Goal: Complete application form: Complete application form

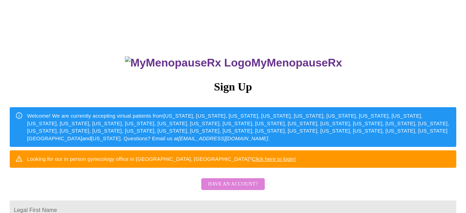
click at [232, 188] on span "Have an account?" at bounding box center [233, 184] width 50 height 9
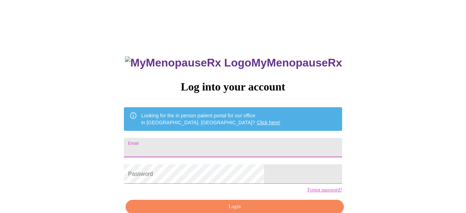
click at [189, 144] on input "Email" at bounding box center [233, 147] width 218 height 19
type input "[EMAIL_ADDRESS][DOMAIN_NAME]"
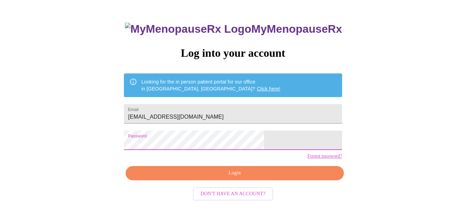
scroll to position [37, 0]
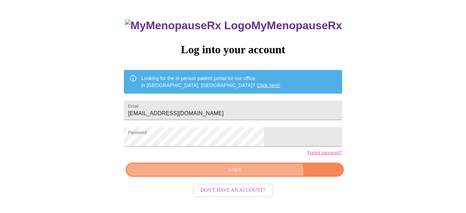
click at [254, 174] on span "Login" at bounding box center [235, 169] width 202 height 9
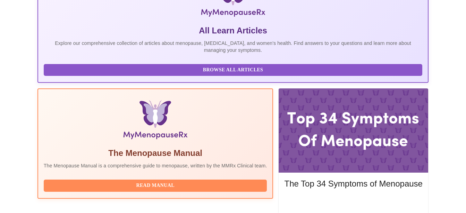
scroll to position [188, 0]
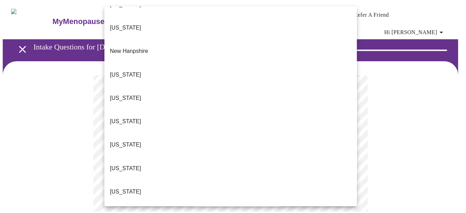
scroll to position [641, 0]
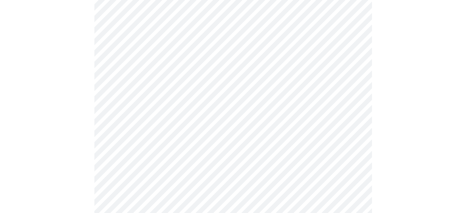
scroll to position [145, 0]
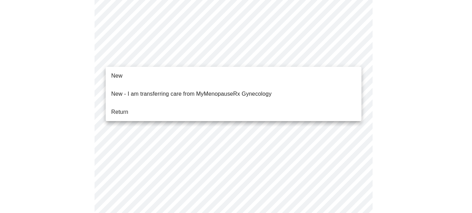
click at [350, 57] on body "MyMenopauseRx Appointments Messaging Labs Uploads Medications Community Refer a…" at bounding box center [236, 180] width 466 height 644
click at [338, 74] on li "New" at bounding box center [234, 75] width 256 height 13
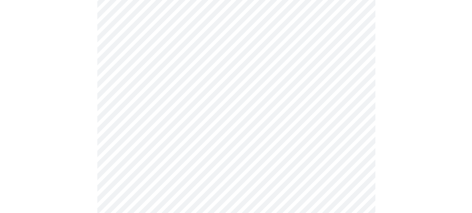
scroll to position [412, 0]
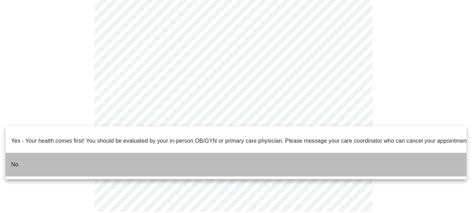
click at [330, 152] on li "No" at bounding box center [236, 164] width 461 height 24
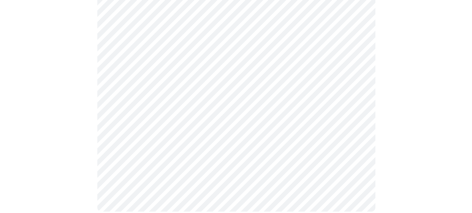
scroll to position [0, 0]
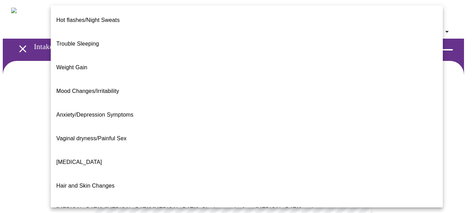
click at [346, 143] on body "MyMenopauseRx Appointments Messaging Labs Uploads Medications Community Refer a…" at bounding box center [236, 216] width 466 height 427
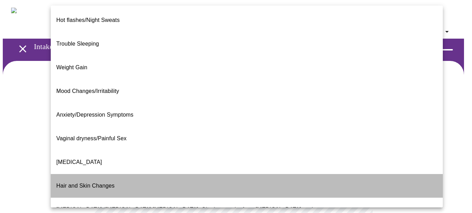
click at [346, 174] on li "Hair and Skin Changes" at bounding box center [247, 186] width 392 height 24
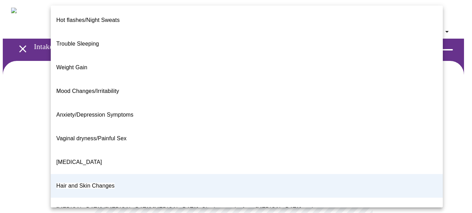
click at [345, 143] on body "MyMenopauseRx Appointments Messaging Labs Uploads Medications Community Refer a…" at bounding box center [236, 214] width 466 height 423
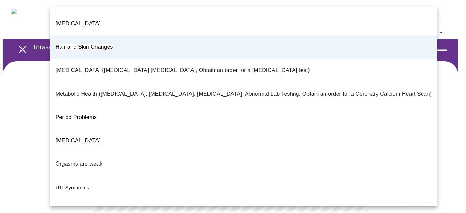
scroll to position [147, 0]
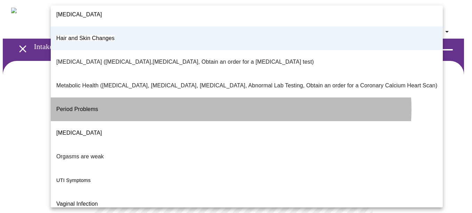
click at [227, 97] on li "Period Problems" at bounding box center [247, 109] width 392 height 24
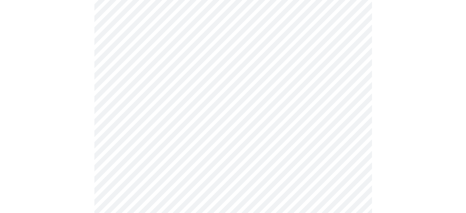
scroll to position [95, 0]
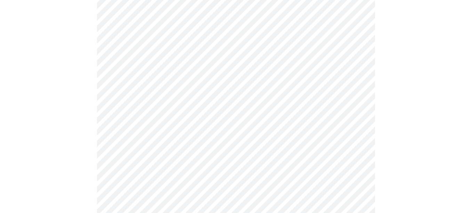
click at [351, 115] on body "MyMenopauseRx Appointments Messaging Labs Uploads Medications Community Refer a…" at bounding box center [236, 119] width 466 height 423
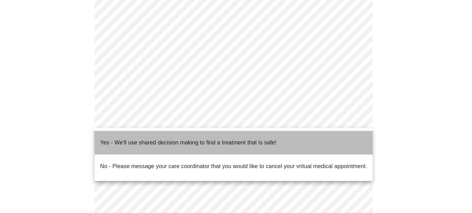
click at [335, 139] on li "Yes - We'll use shared decision making to find a treatment that is safe!" at bounding box center [233, 143] width 278 height 24
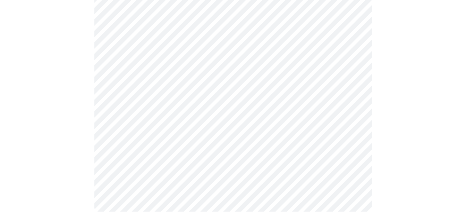
scroll to position [0, 0]
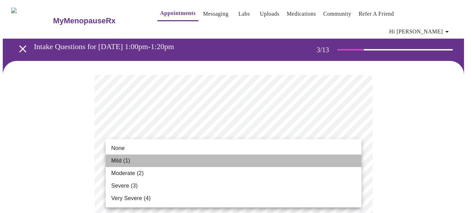
click at [348, 165] on li "Mild (1)" at bounding box center [234, 160] width 256 height 13
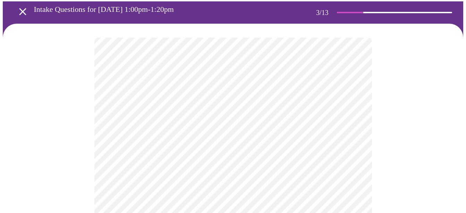
scroll to position [58, 0]
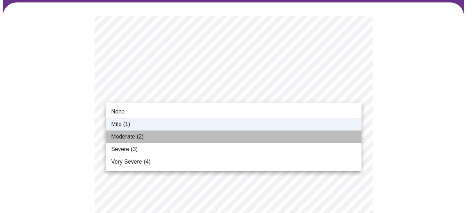
click at [332, 132] on li "Moderate (2)" at bounding box center [234, 136] width 256 height 13
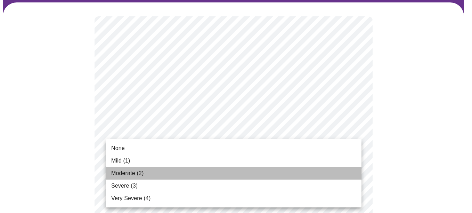
click at [309, 172] on li "Moderate (2)" at bounding box center [234, 173] width 256 height 13
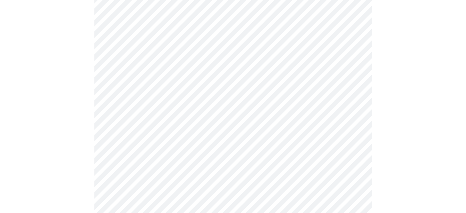
scroll to position [205, 0]
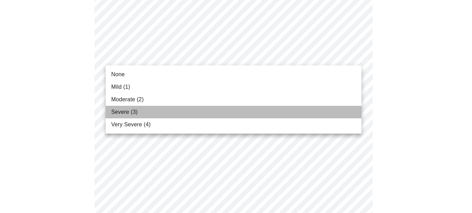
click at [333, 109] on li "Severe (3)" at bounding box center [234, 112] width 256 height 13
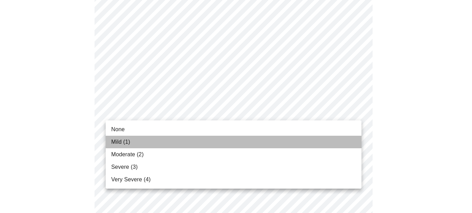
click at [326, 138] on li "Mild (1)" at bounding box center [234, 141] width 256 height 13
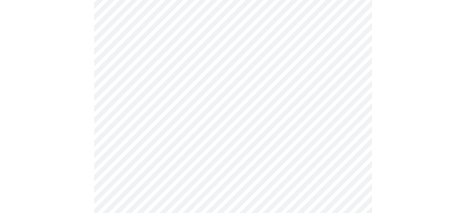
scroll to position [291, 0]
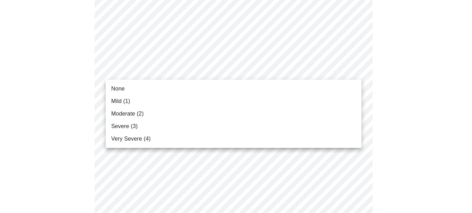
click at [355, 69] on body "MyMenopauseRx Appointments Messaging Labs Uploads Medications Community Refer a…" at bounding box center [236, 159] width 466 height 895
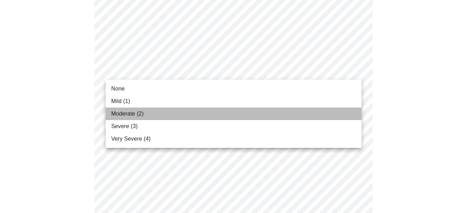
click at [341, 110] on li "Moderate (2)" at bounding box center [234, 113] width 256 height 13
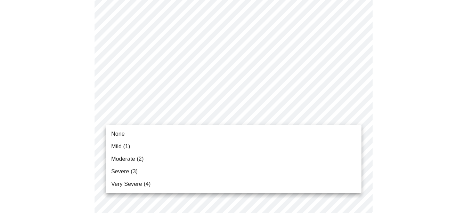
click at [351, 111] on body "MyMenopauseRx Appointments Messaging Labs Uploads Medications Community Refer a…" at bounding box center [236, 154] width 466 height 885
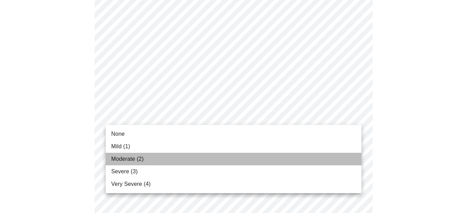
click at [338, 159] on li "Moderate (2)" at bounding box center [234, 158] width 256 height 13
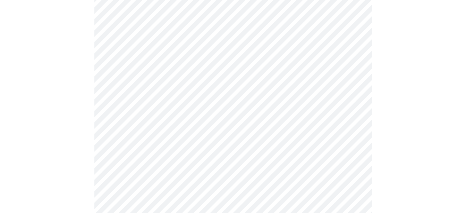
scroll to position [355, 0]
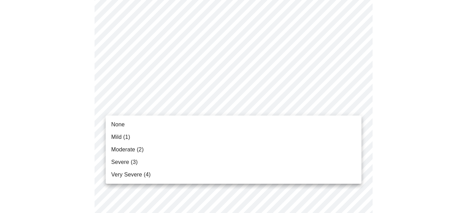
click at [355, 106] on body "MyMenopauseRx Appointments Messaging Labs Uploads Medications Community Refer a…" at bounding box center [236, 84] width 466 height 875
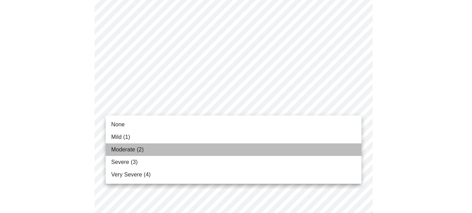
click at [341, 147] on li "Moderate (2)" at bounding box center [234, 149] width 256 height 13
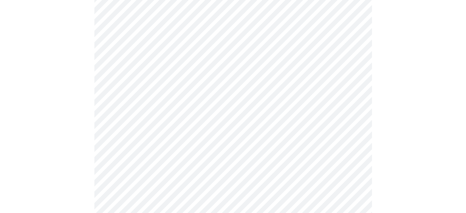
scroll to position [405, 0]
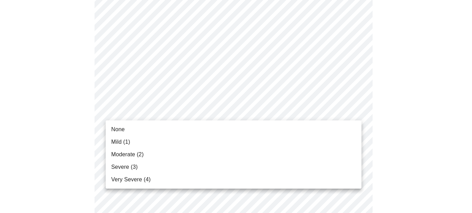
click at [346, 109] on body "MyMenopauseRx Appointments Messaging Labs Uploads Medications Community Refer a…" at bounding box center [236, 29] width 466 height 865
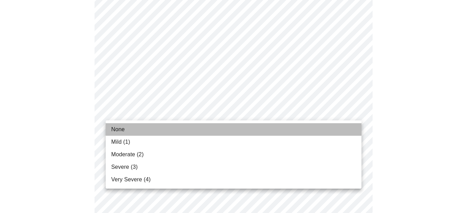
click at [334, 129] on li "None" at bounding box center [234, 129] width 256 height 13
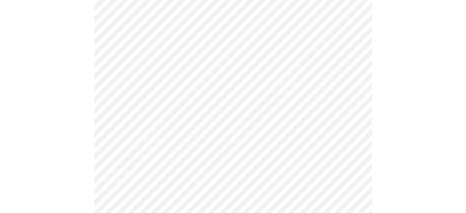
scroll to position [473, 0]
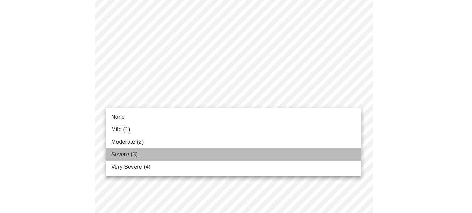
click at [325, 152] on li "Severe (3)" at bounding box center [234, 154] width 256 height 13
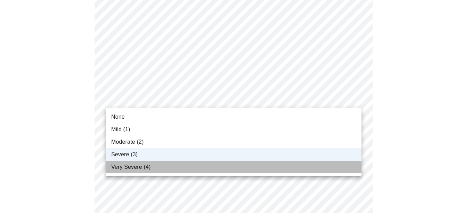
click at [327, 161] on li "Very Severe (4)" at bounding box center [234, 166] width 256 height 13
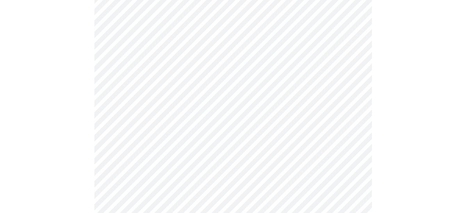
scroll to position [527, 0]
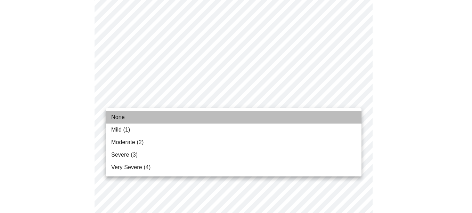
click at [343, 120] on li "None" at bounding box center [234, 117] width 256 height 13
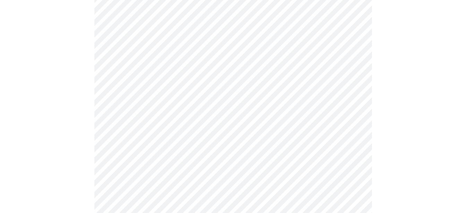
scroll to position [565, 0]
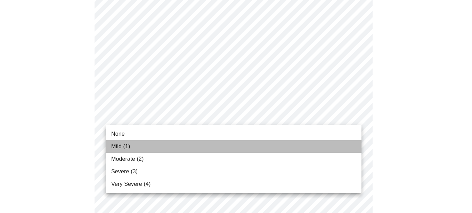
click at [337, 147] on li "Mild (1)" at bounding box center [234, 146] width 256 height 13
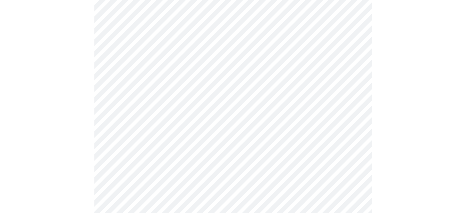
scroll to position [334, 0]
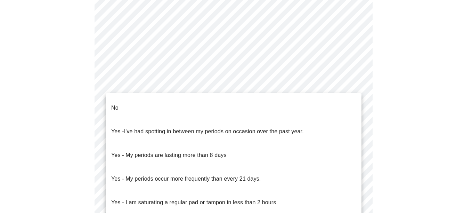
click at [329, 92] on body "MyMenopauseRx Appointments Messaging Labs Uploads Medications Community Refer a…" at bounding box center [236, 16] width 466 height 695
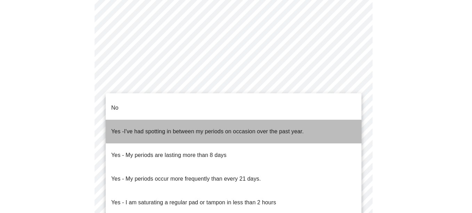
click at [313, 119] on li "Yes - I've had spotting in between my periods on occasion over the past year." at bounding box center [234, 131] width 256 height 24
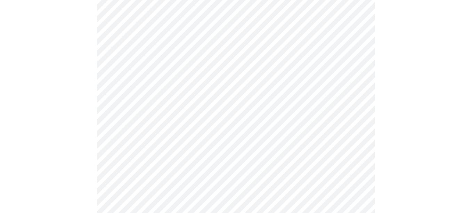
click at [331, 136] on body "MyMenopauseRx Appointments Messaging Labs Uploads Medications Community Refer a…" at bounding box center [236, 14] width 466 height 691
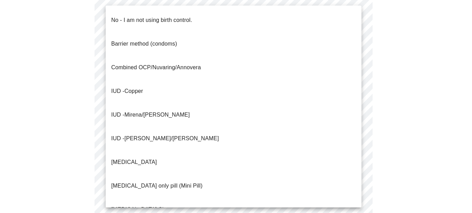
click at [290, 17] on li "No - I am not using birth control." at bounding box center [234, 20] width 256 height 24
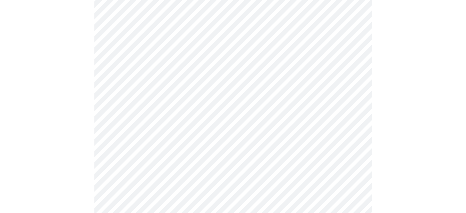
scroll to position [433, 0]
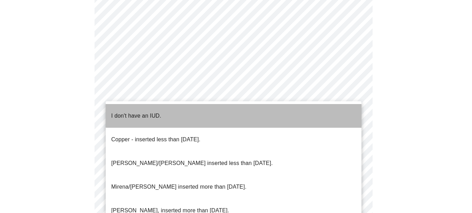
click at [320, 109] on li "I don't have an IUD." at bounding box center [234, 116] width 256 height 24
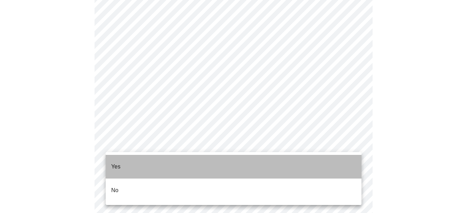
click at [315, 161] on li "Yes" at bounding box center [234, 167] width 256 height 24
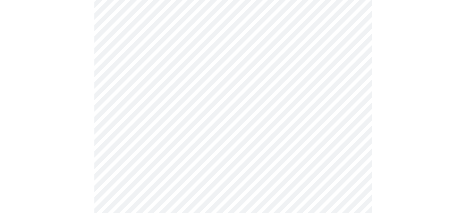
scroll to position [90, 0]
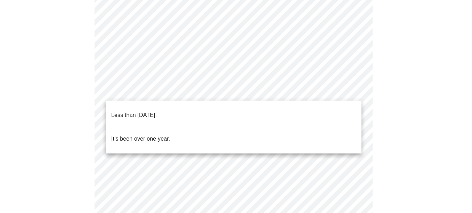
click at [349, 92] on body "MyMenopauseRx Appointments Messaging Labs Uploads Medications Community Refer a…" at bounding box center [236, 199] width 466 height 572
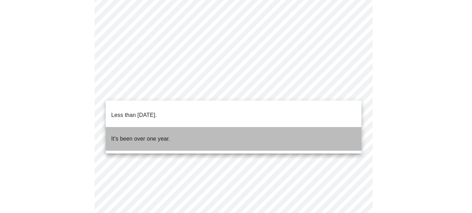
click at [335, 136] on li "It's been over one year." at bounding box center [234, 139] width 256 height 24
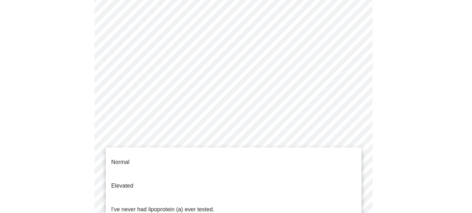
click at [349, 151] on body "MyMenopauseRx Appointments Messaging Labs Uploads Medications Community Refer a…" at bounding box center [236, 197] width 466 height 568
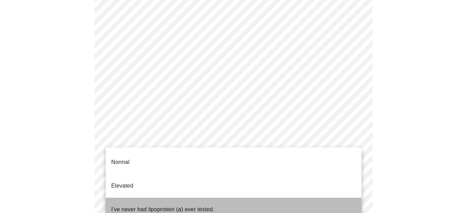
click at [337, 197] on li "I've never had lipoprotein (a) ever tested." at bounding box center [234, 209] width 256 height 24
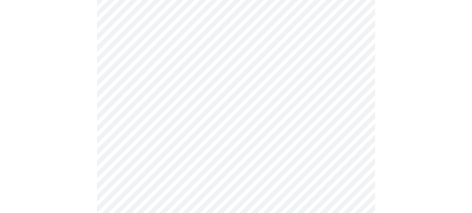
scroll to position [0, 0]
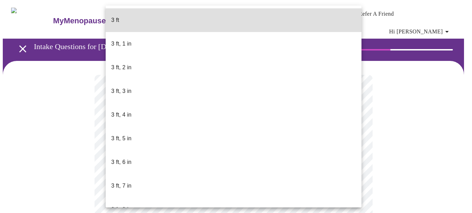
click at [192, 193] on body "MyMenopauseRx Appointments Messaging Labs Uploads Medications Community Refer a…" at bounding box center [236, 193] width 466 height 381
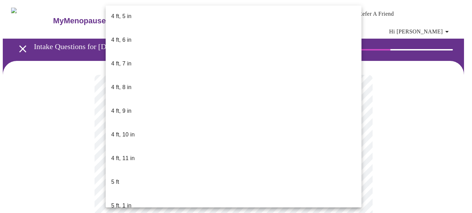
scroll to position [412, 0]
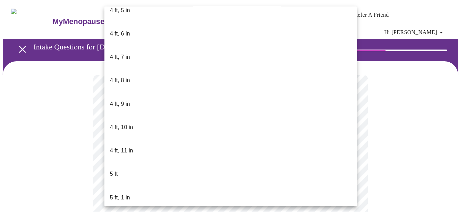
scroll to position [2, 0]
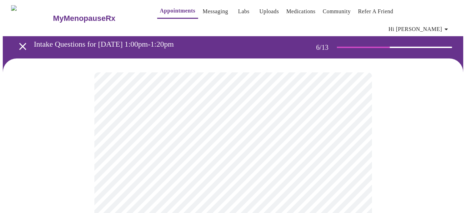
drag, startPoint x: 464, startPoint y: 55, endPoint x: 466, endPoint y: 98, distance: 43.1
click at [466, 98] on html "MyMenopauseRx Appointments Messaging Labs Uploads Medications Community Refer a…" at bounding box center [233, 189] width 466 height 382
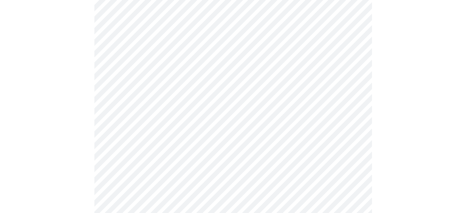
scroll to position [1805, 0]
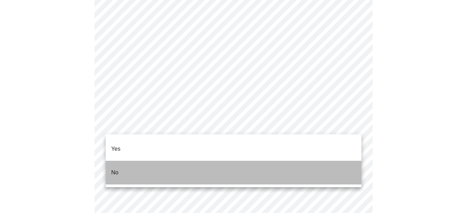
click at [259, 163] on li "No" at bounding box center [234, 172] width 256 height 24
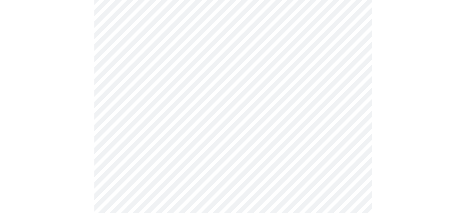
scroll to position [448, 0]
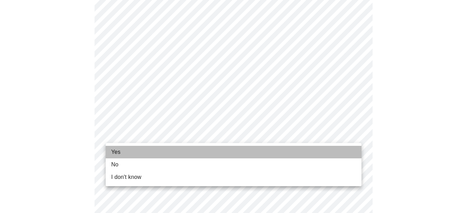
click at [337, 151] on li "Yes" at bounding box center [234, 152] width 256 height 13
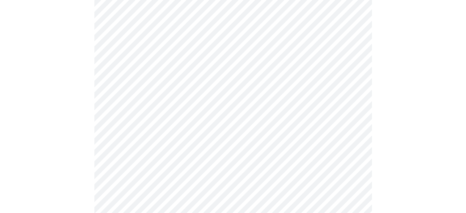
scroll to position [125, 0]
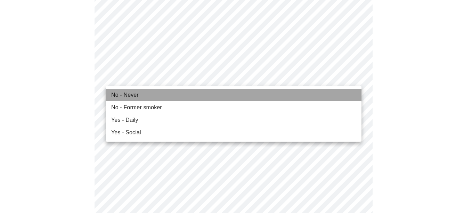
click at [329, 93] on li "No - Never" at bounding box center [234, 95] width 256 height 13
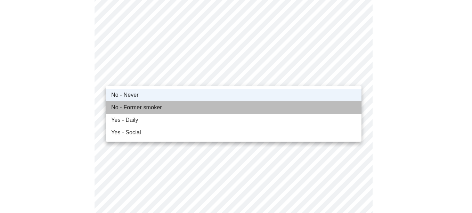
click at [342, 111] on li "No - Former smoker" at bounding box center [234, 107] width 256 height 13
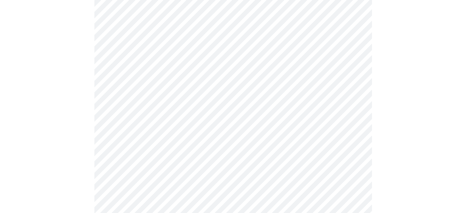
scroll to position [572, 0]
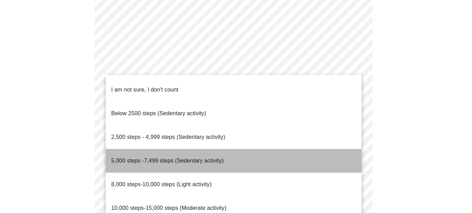
click at [344, 149] on li "5,000 steps -7,499 steps (Sedentary activity)" at bounding box center [234, 161] width 256 height 24
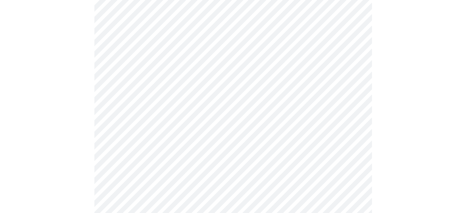
scroll to position [634, 0]
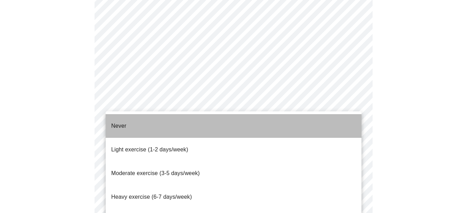
click at [347, 121] on li "Never" at bounding box center [234, 126] width 256 height 24
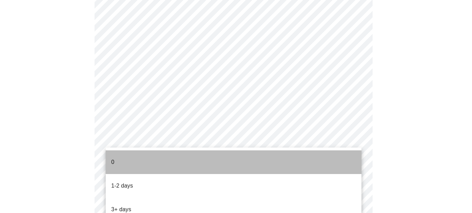
click at [345, 164] on li "0" at bounding box center [234, 162] width 256 height 24
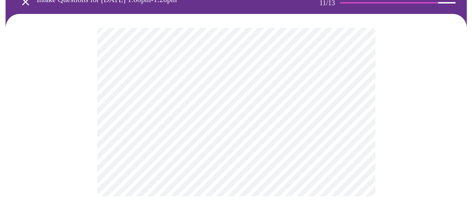
scroll to position [0, 0]
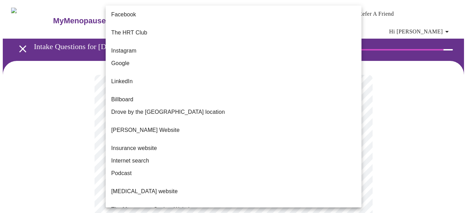
click at [351, 138] on body "MyMenopauseRx Appointments Messaging Labs Uploads Medications Community Refer a…" at bounding box center [236, 123] width 466 height 241
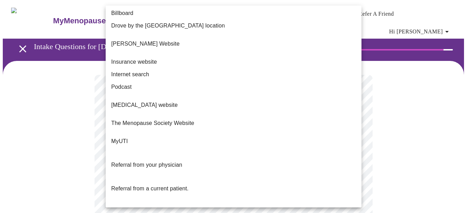
scroll to position [92, 0]
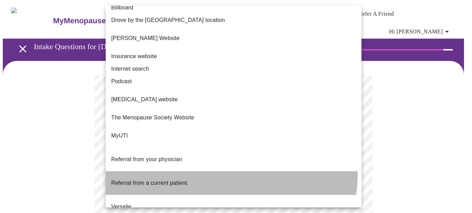
click at [192, 171] on li "Referral from a current patient." at bounding box center [234, 183] width 256 height 24
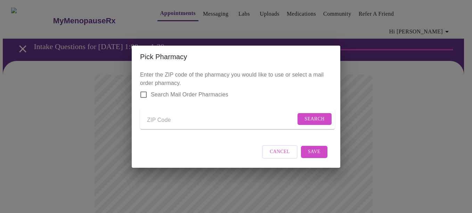
click at [162, 123] on input "Send a message to your care team" at bounding box center [221, 120] width 149 height 11
type input "77356"
click at [318, 118] on span "Search" at bounding box center [314, 119] width 20 height 9
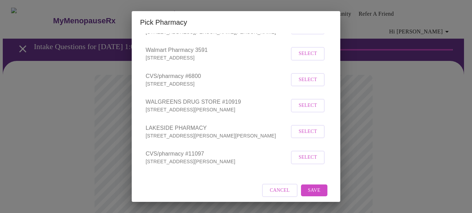
scroll to position [123, 0]
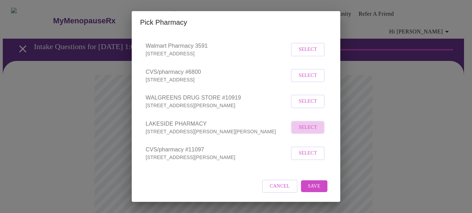
click at [305, 130] on span "Select" at bounding box center [307, 127] width 18 height 9
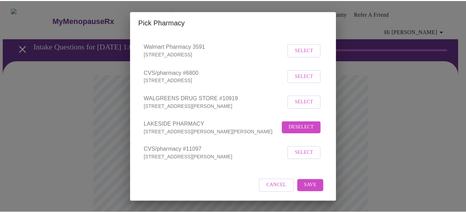
scroll to position [122, 0]
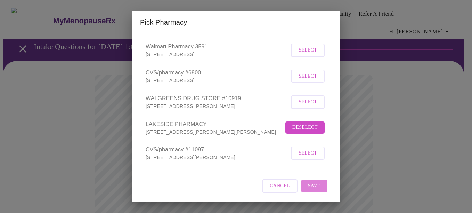
click at [313, 187] on span "Save" at bounding box center [314, 185] width 13 height 9
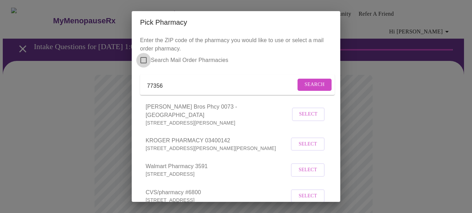
click at [144, 64] on input "Search Mail Order Pharmacies" at bounding box center [143, 60] width 15 height 15
checkbox input "true"
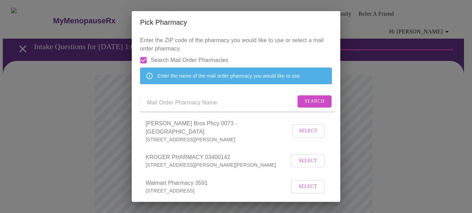
click at [99, 109] on div "Pick Pharmacy Enter the ZIP code of the pharmacy you would like to use or selec…" at bounding box center [236, 106] width 472 height 213
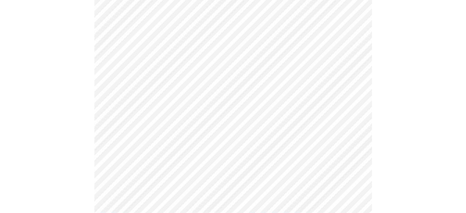
scroll to position [305, 0]
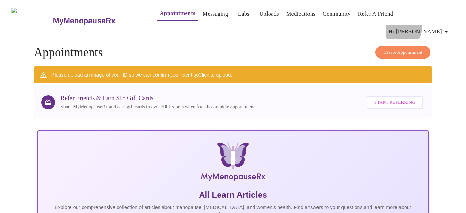
click at [442, 27] on span "Hi [PERSON_NAME]" at bounding box center [420, 32] width 62 height 10
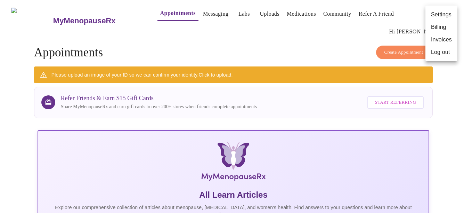
click at [440, 54] on li "Log out" at bounding box center [441, 52] width 32 height 13
